Goal: Transaction & Acquisition: Purchase product/service

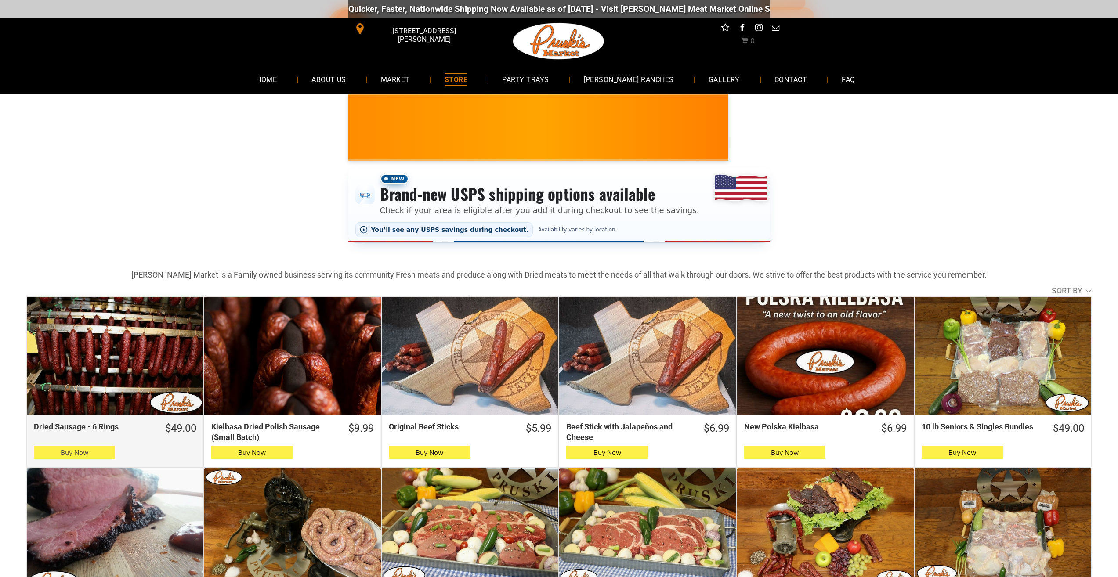
click at [89, 457] on button "Buy Now" at bounding box center [74, 452] width 81 height 13
click at [45, 454] on button "Buy Now" at bounding box center [74, 452] width 81 height 13
click at [73, 452] on icon "button" at bounding box center [74, 452] width 9 height 11
